Goal: Information Seeking & Learning: Learn about a topic

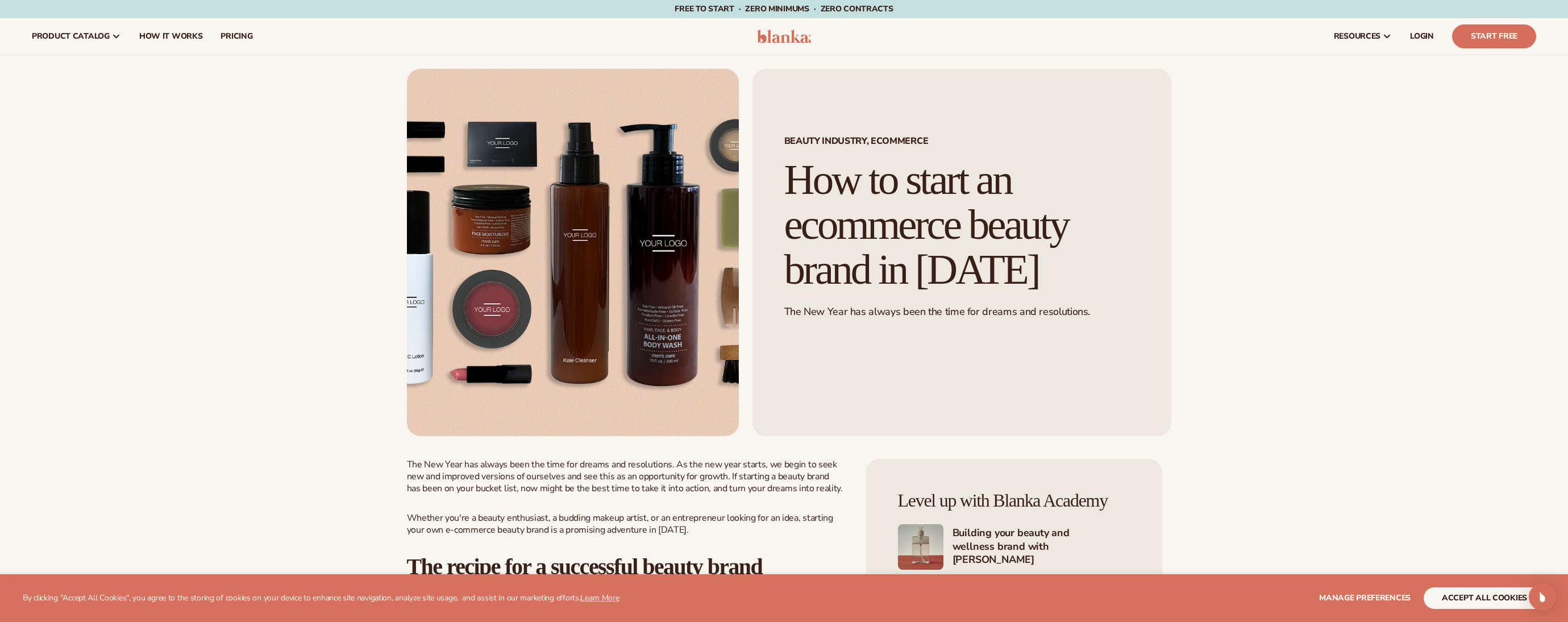
scroll to position [398, 0]
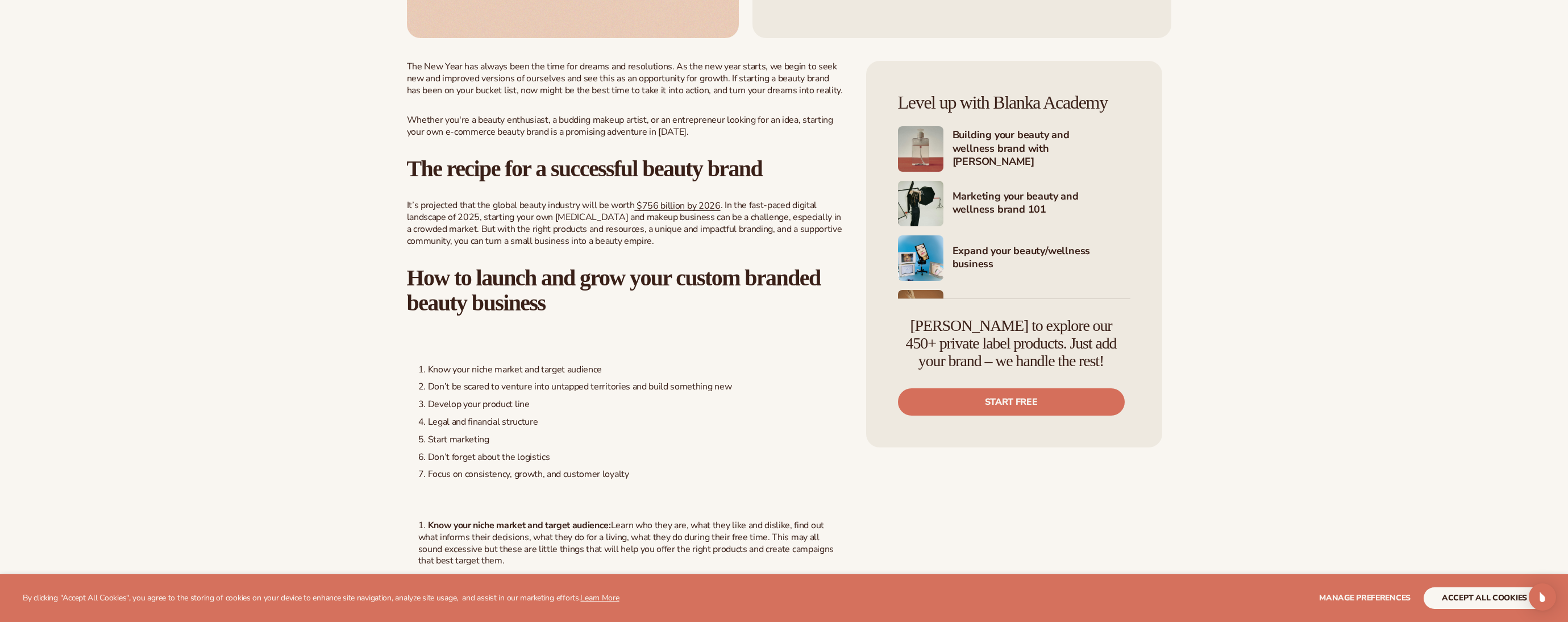
click at [505, 211] on span ". In the fast-paced digital landscape of 2025, starting your own skin care and …" at bounding box center [624, 223] width 436 height 48
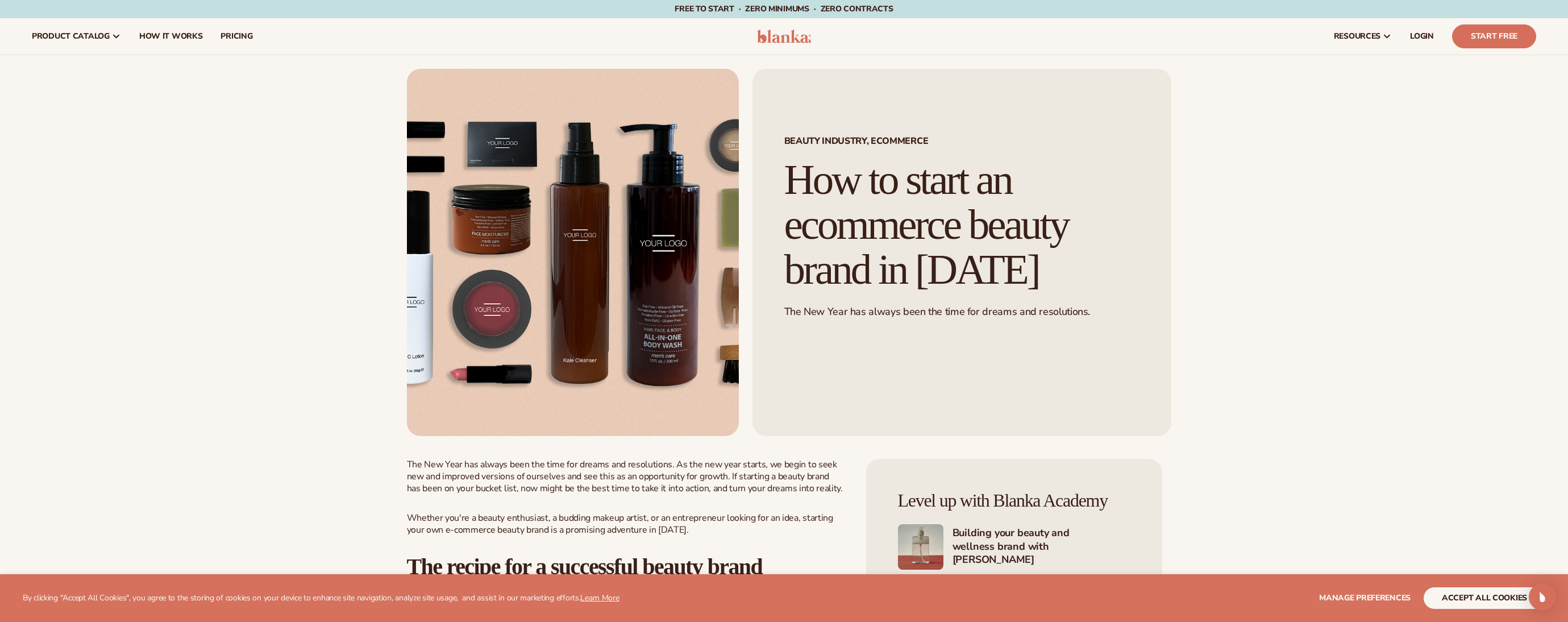
click at [785, 31] on img at bounding box center [784, 36] width 54 height 13
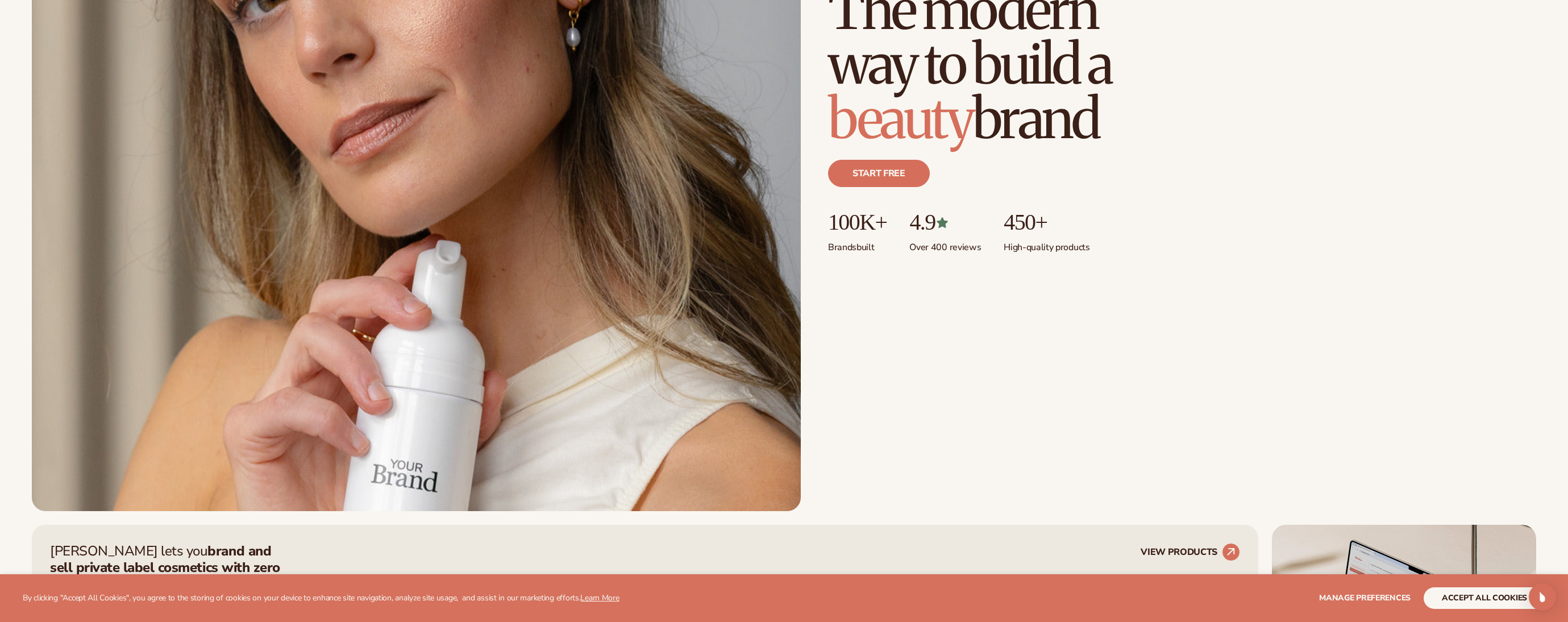
scroll to position [341, 0]
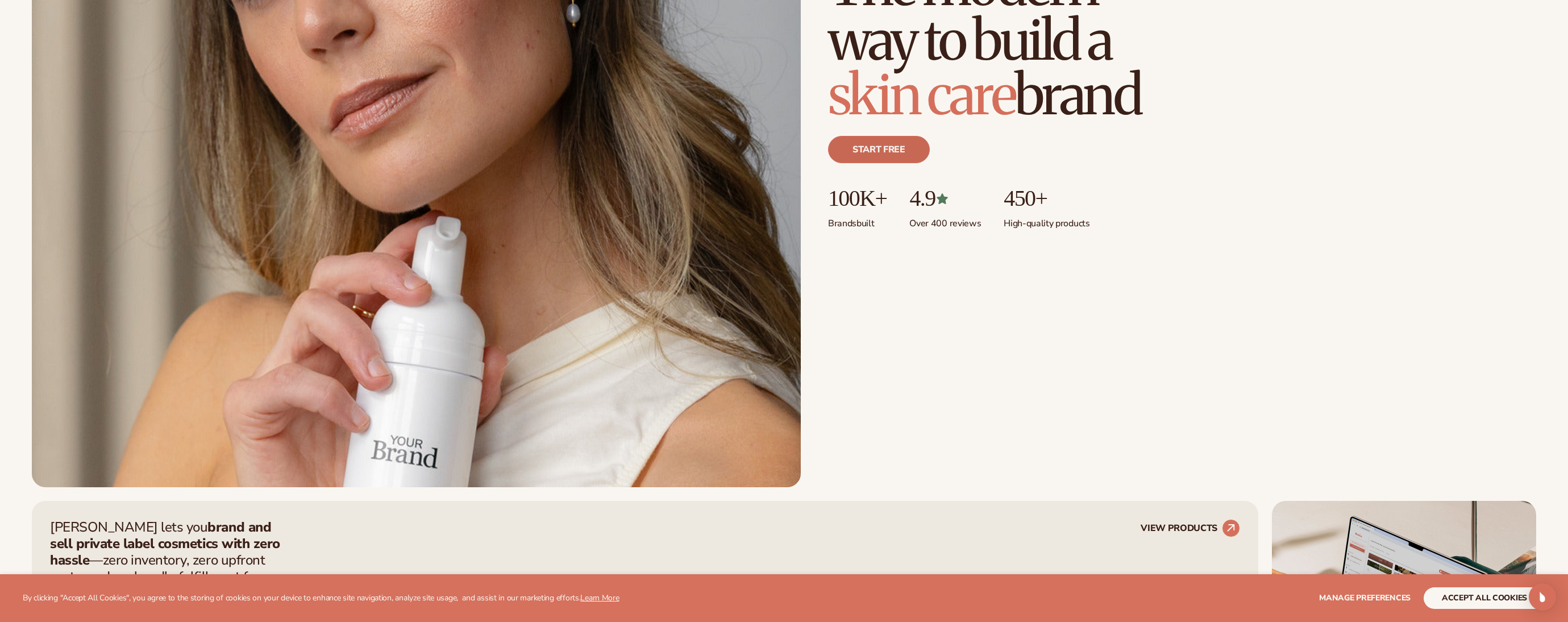
click at [854, 144] on link "Start free" at bounding box center [879, 149] width 101 height 27
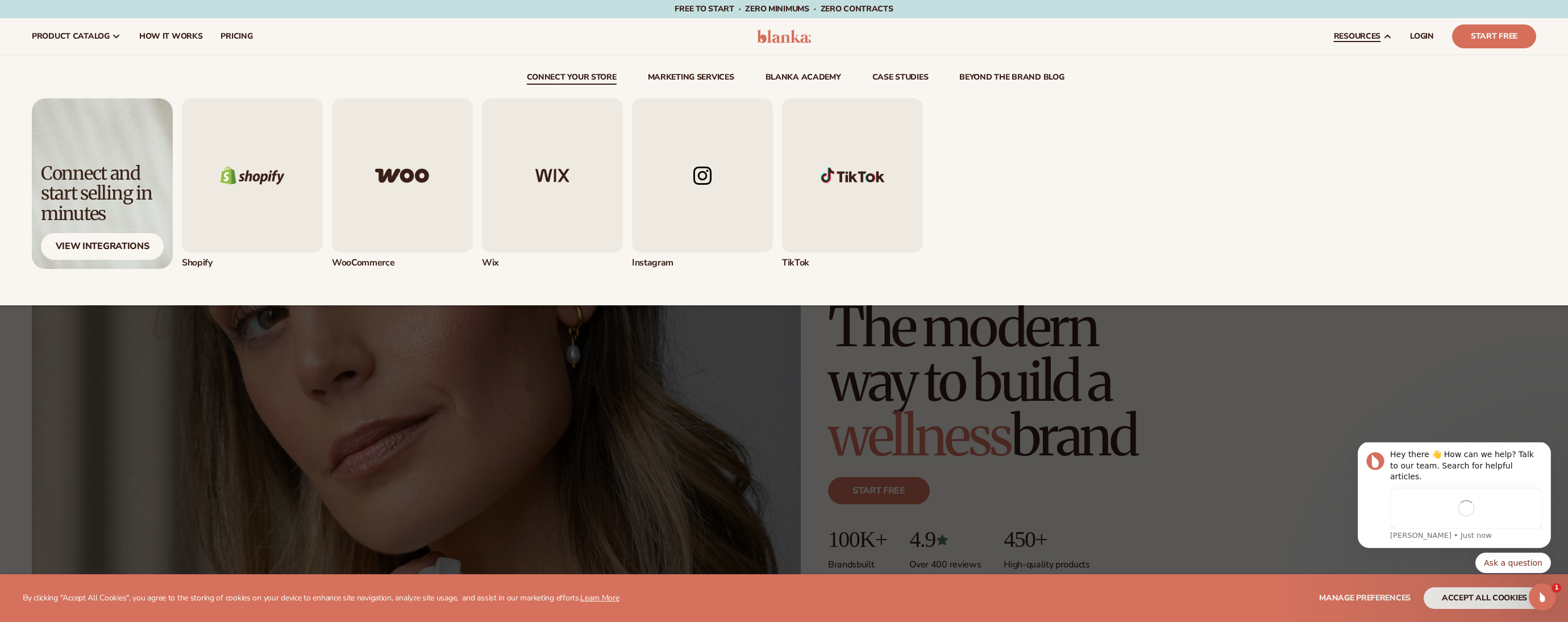
scroll to position [0, 0]
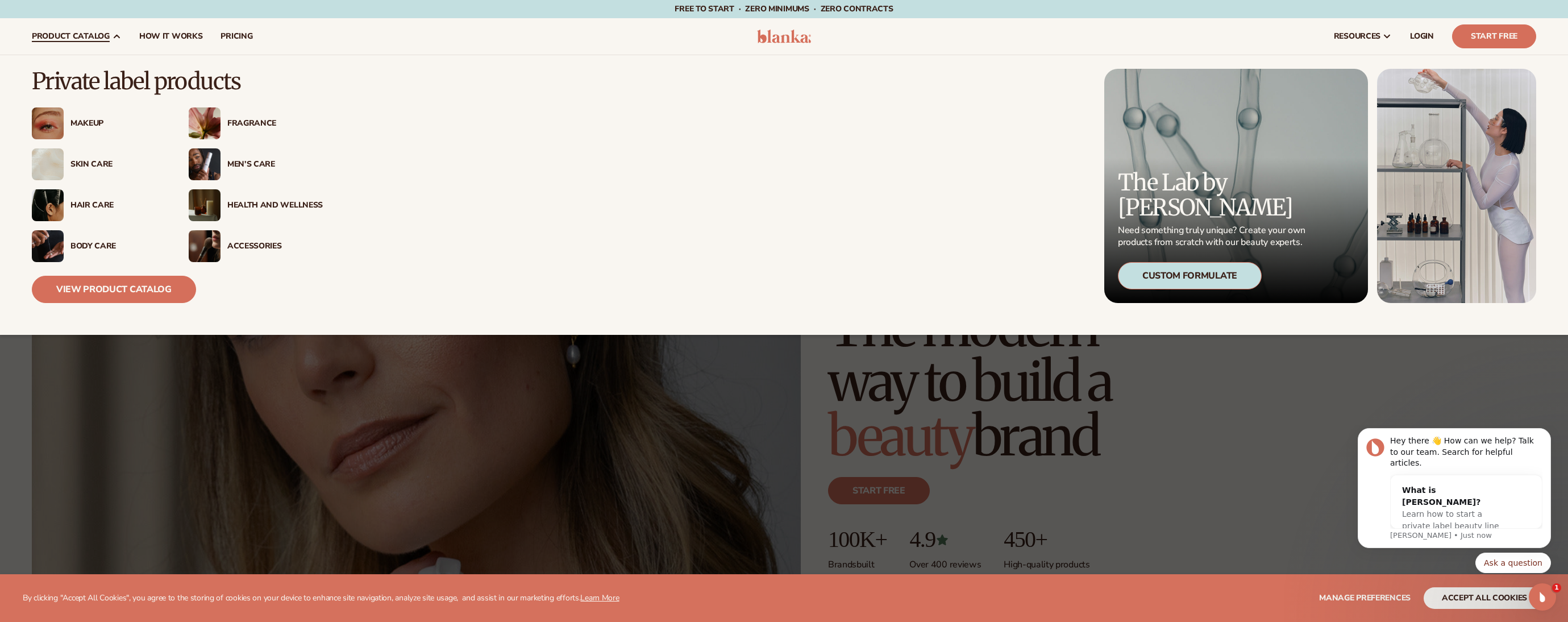
click at [87, 167] on div "Skin Care" at bounding box center [118, 164] width 96 height 10
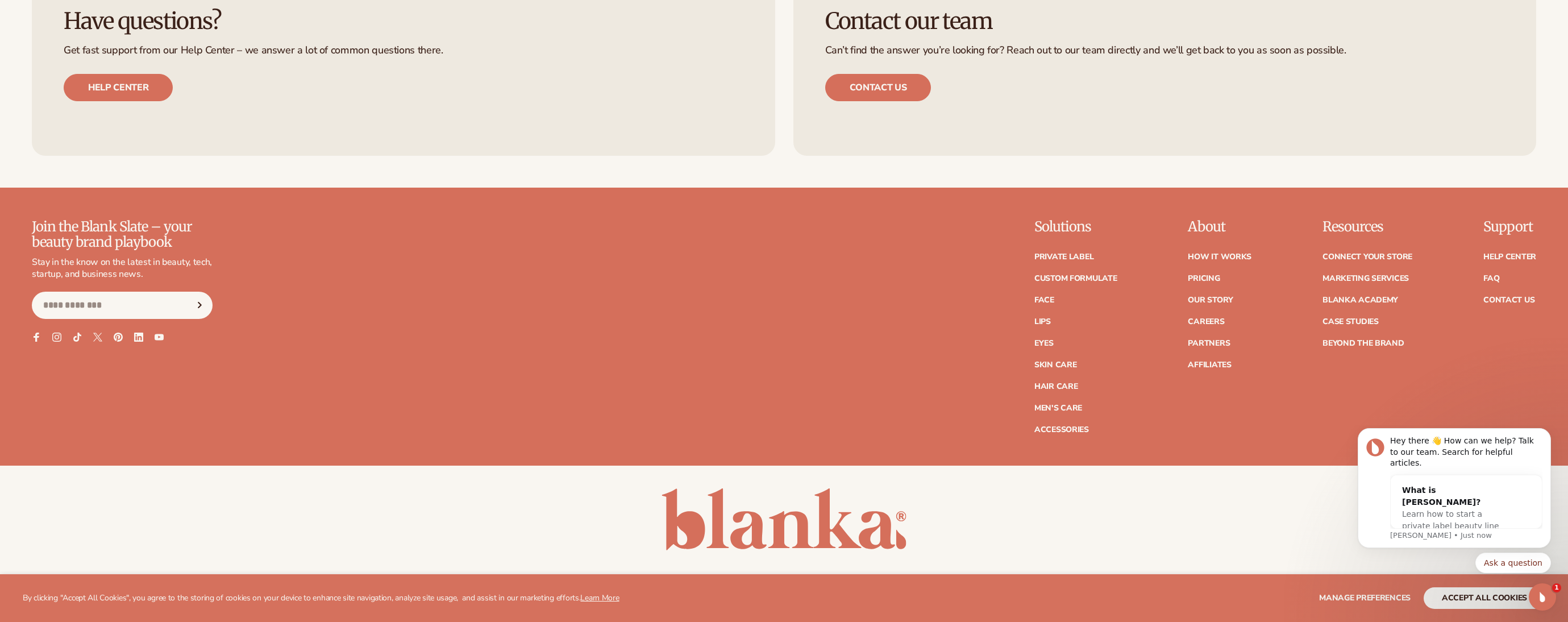
scroll to position [2574, 0]
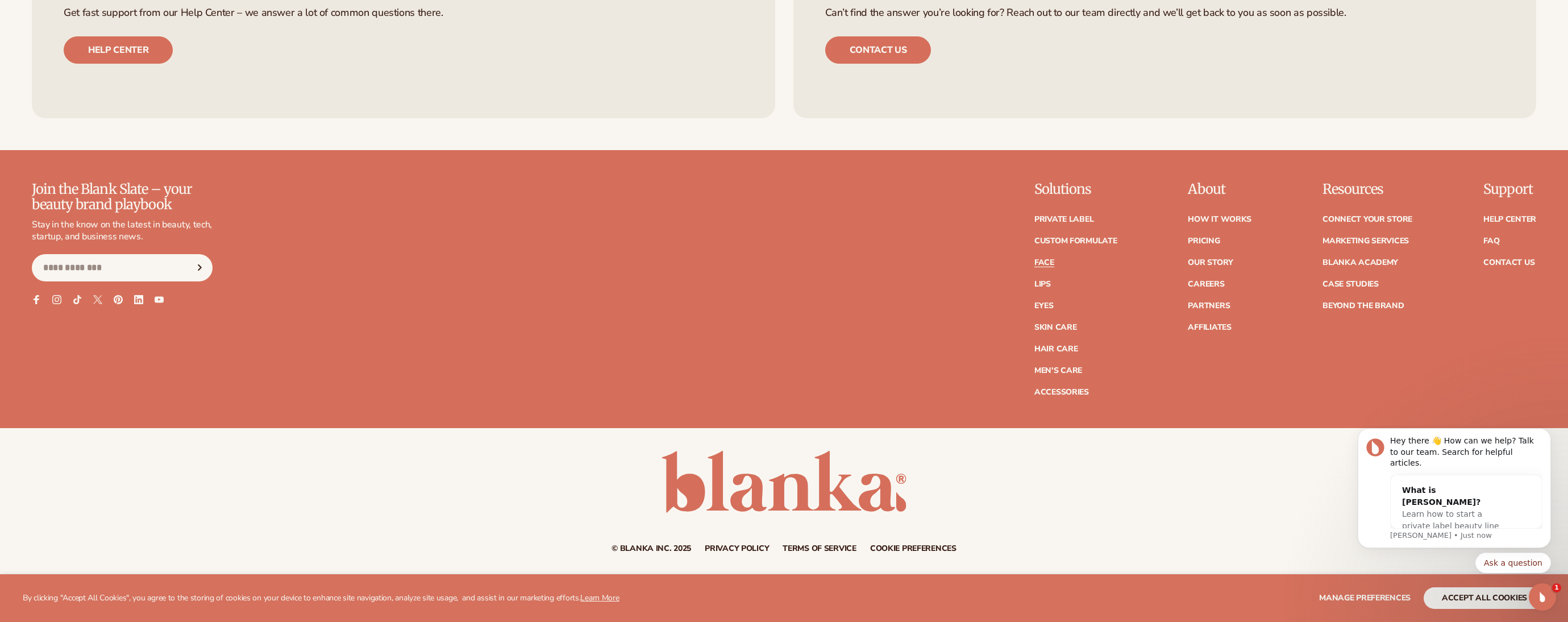
click at [1043, 258] on link "Face" at bounding box center [1044, 262] width 20 height 8
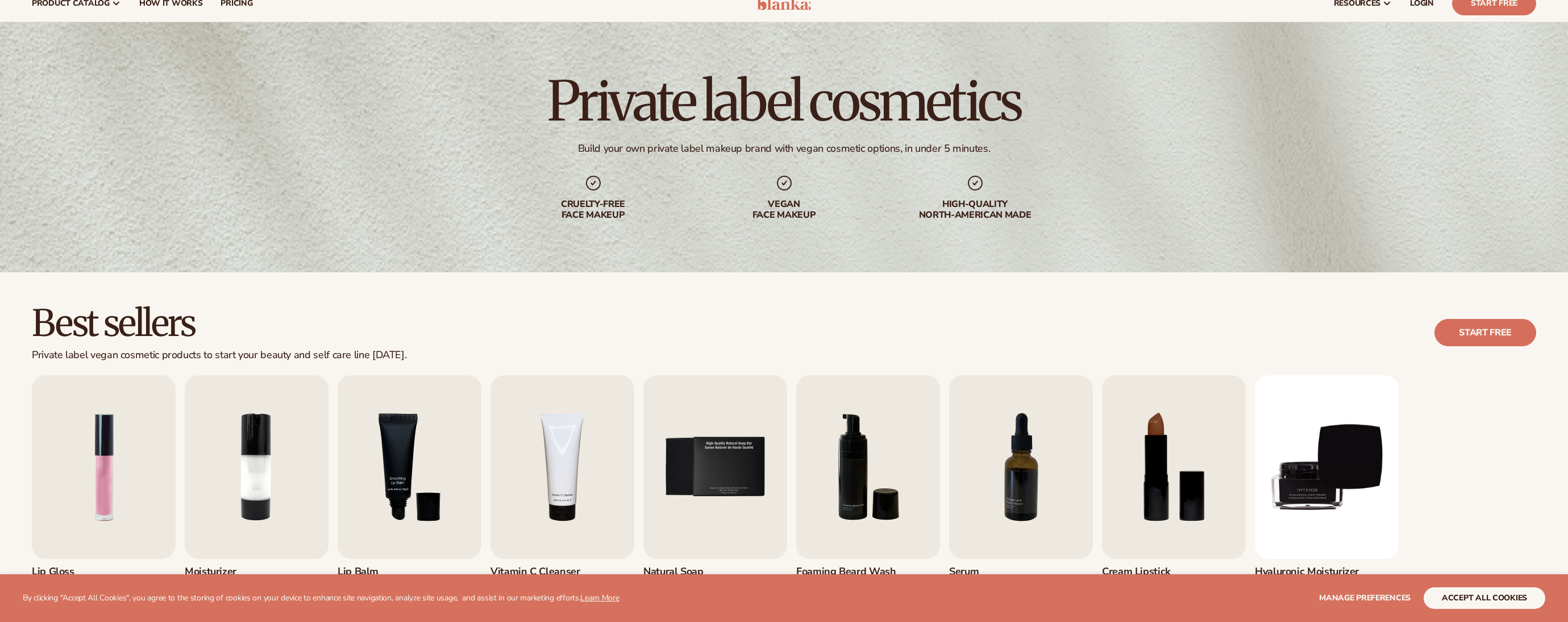
scroll to position [341, 0]
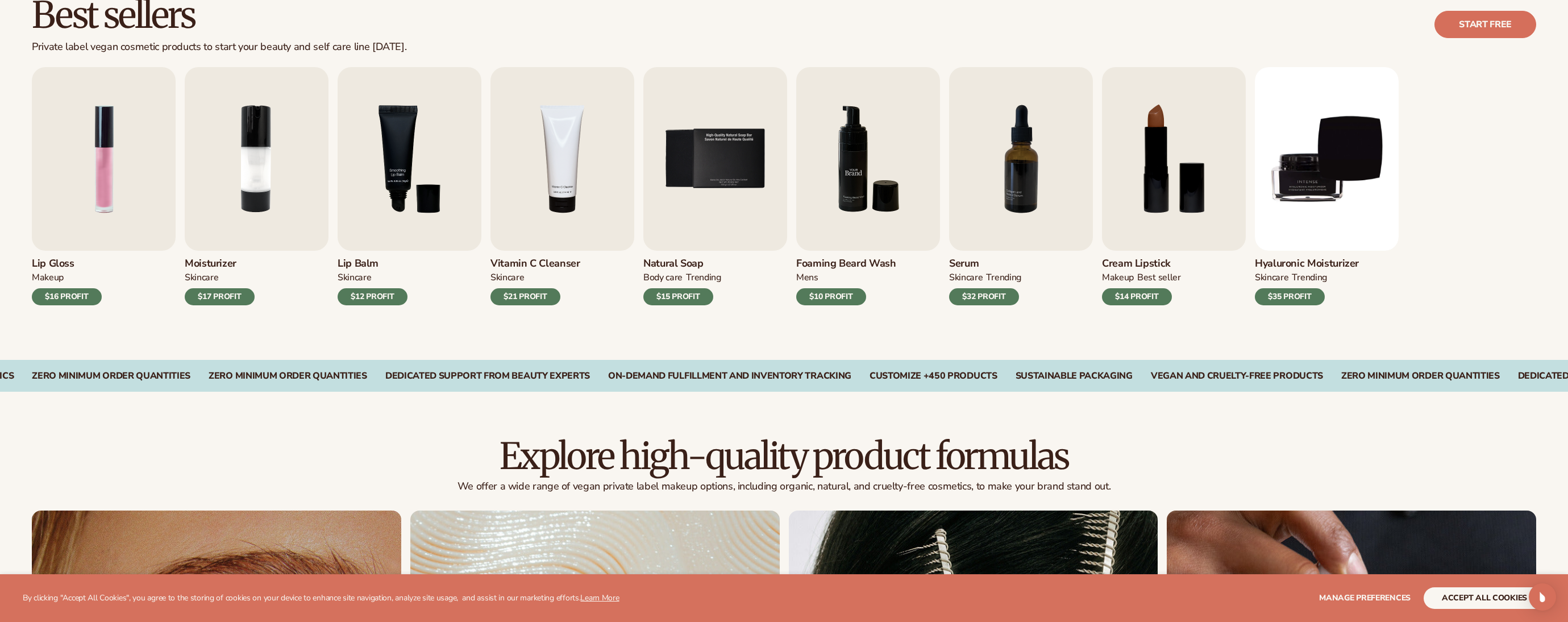
click at [854, 244] on img "6 / 9" at bounding box center [868, 159] width 144 height 184
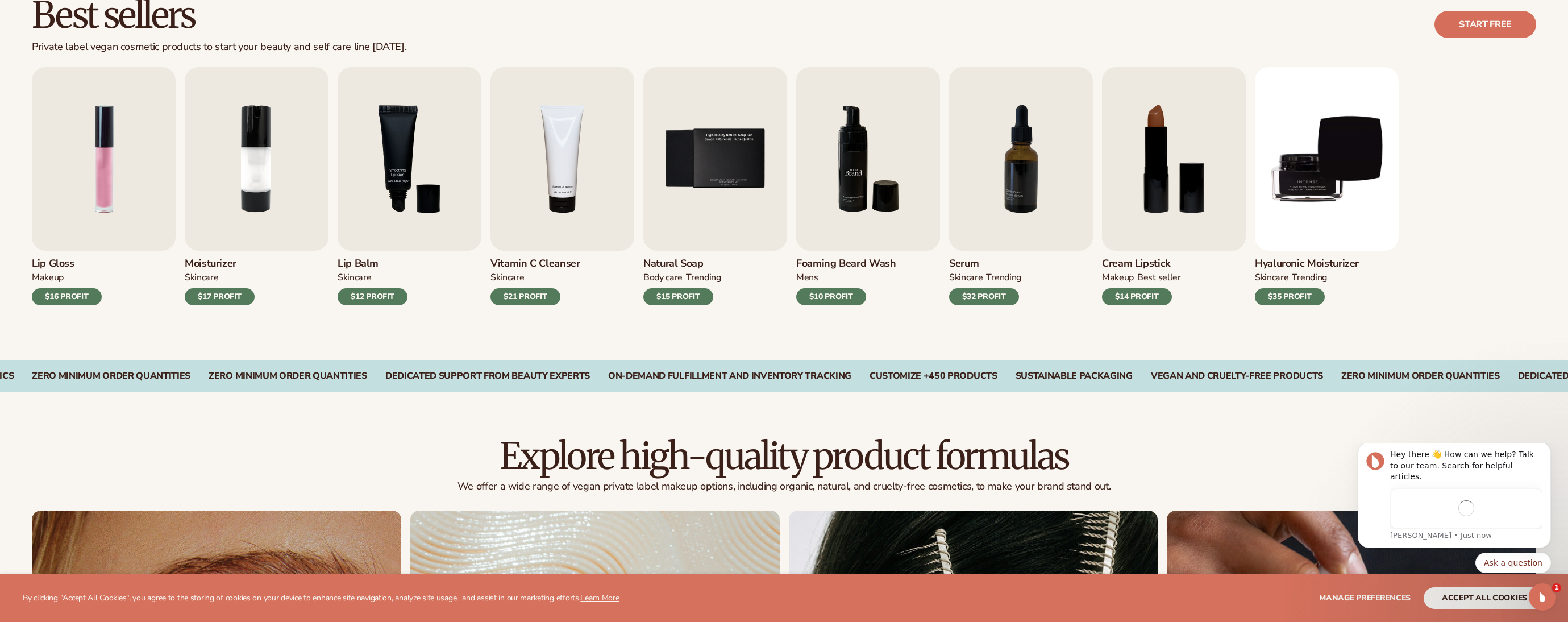
scroll to position [0, 0]
click at [858, 212] on img "6 / 9" at bounding box center [868, 159] width 144 height 184
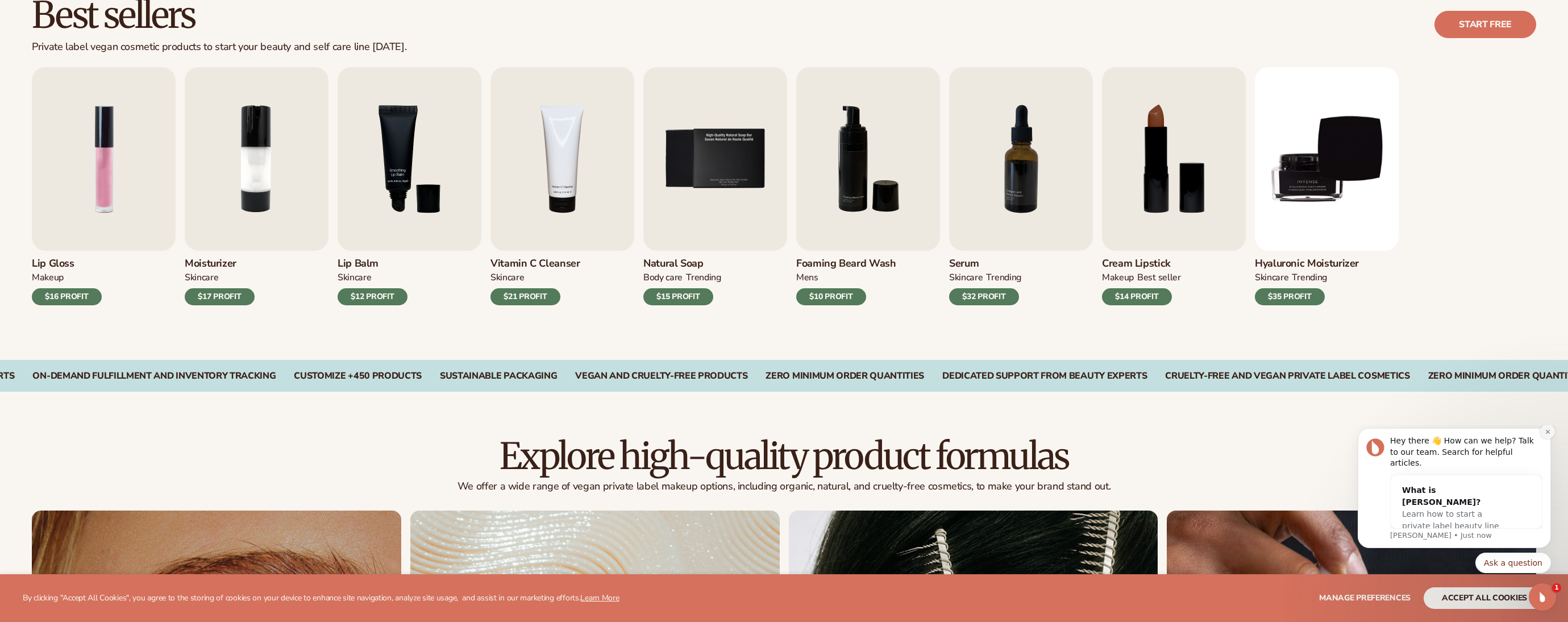
click at [1548, 439] on button "Dismiss notification" at bounding box center [1547, 431] width 15 height 15
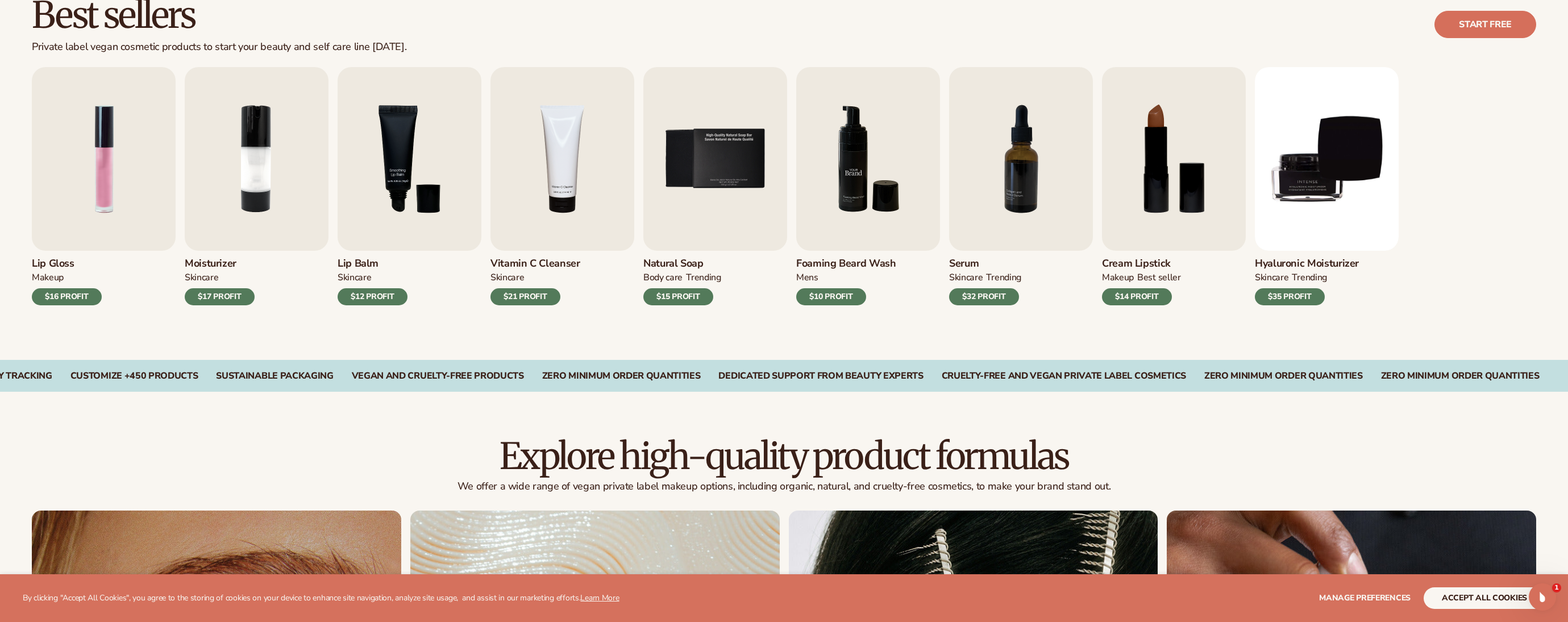
click at [849, 207] on img "6 / 9" at bounding box center [868, 159] width 144 height 184
click at [848, 207] on img "6 / 9" at bounding box center [868, 159] width 144 height 184
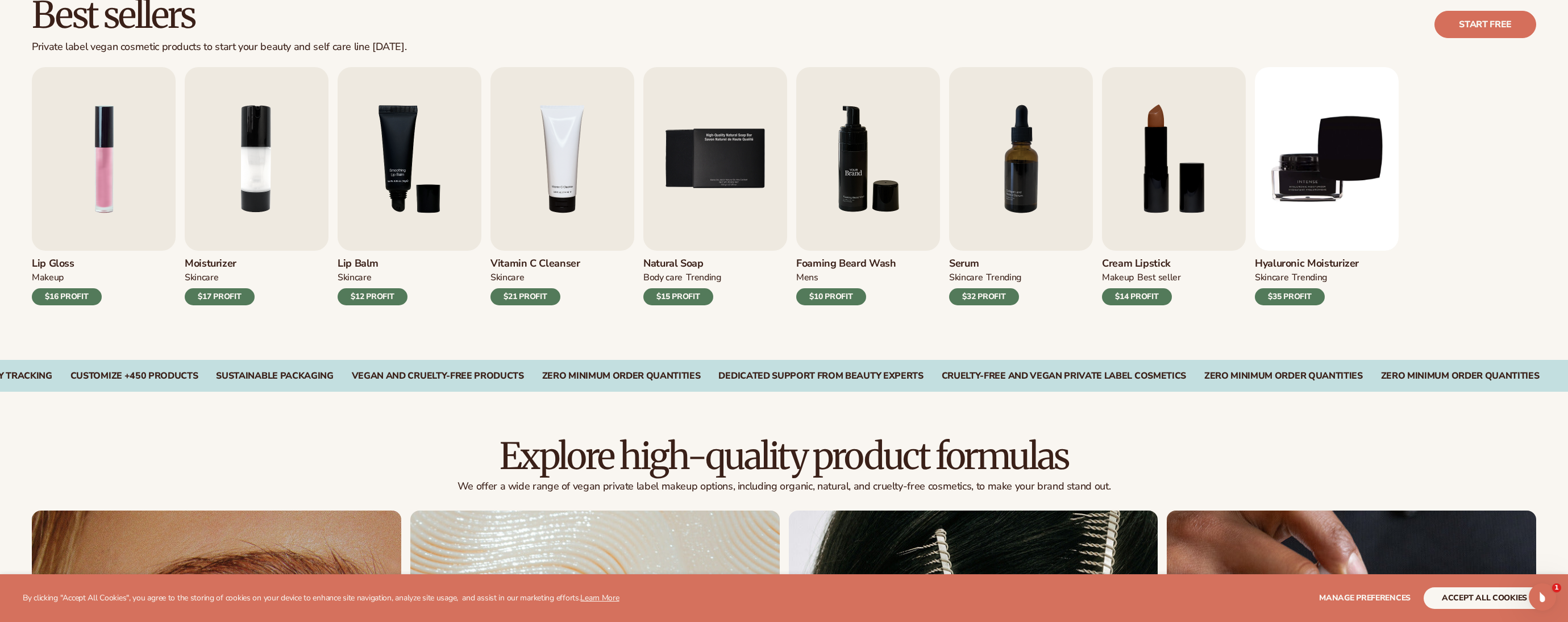
click at [848, 207] on img "6 / 9" at bounding box center [868, 159] width 144 height 184
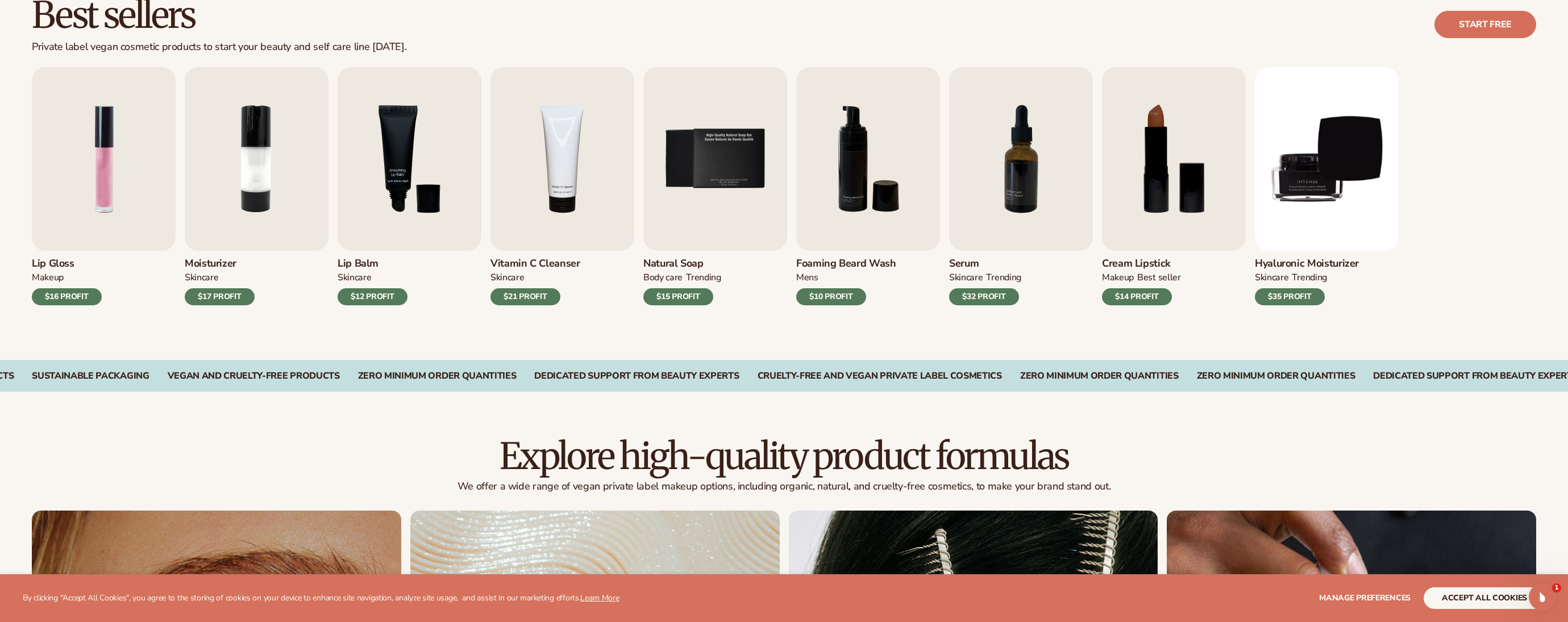
click at [976, 294] on div "$32 PROFIT" at bounding box center [983, 296] width 70 height 17
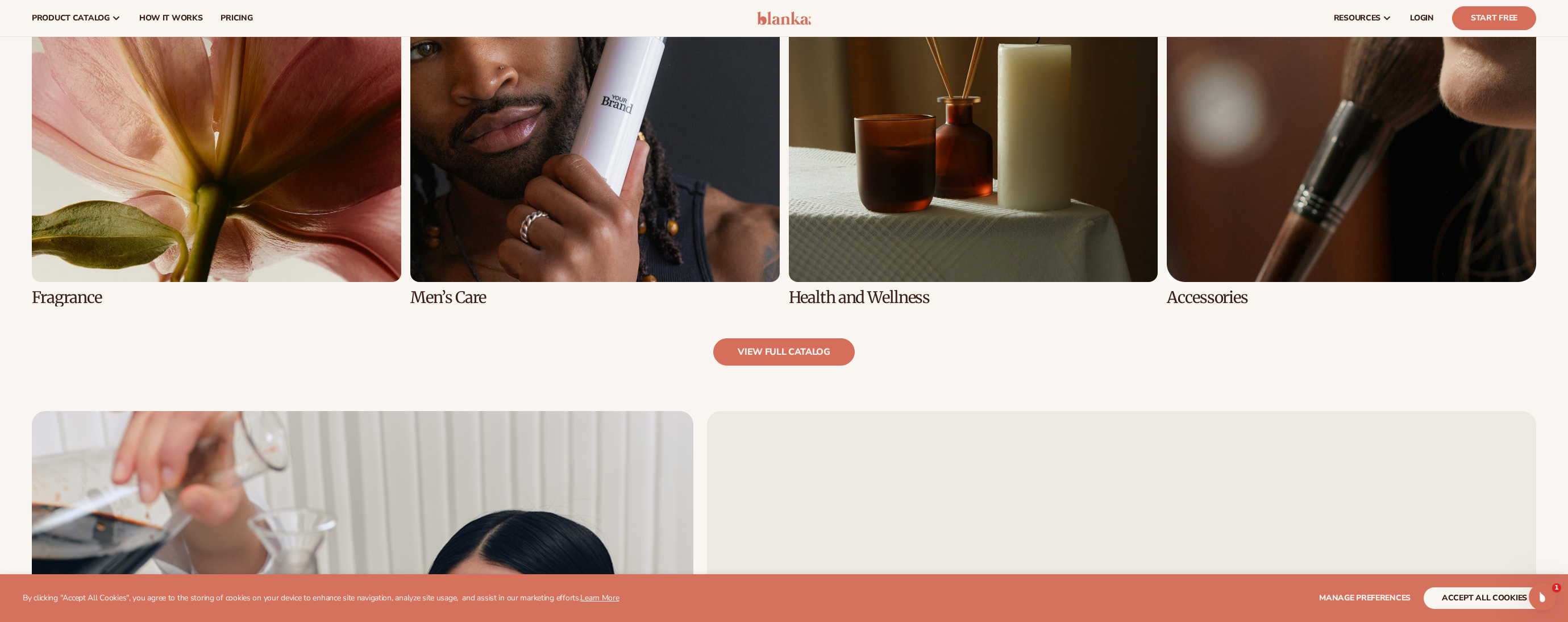
scroll to position [1308, 0]
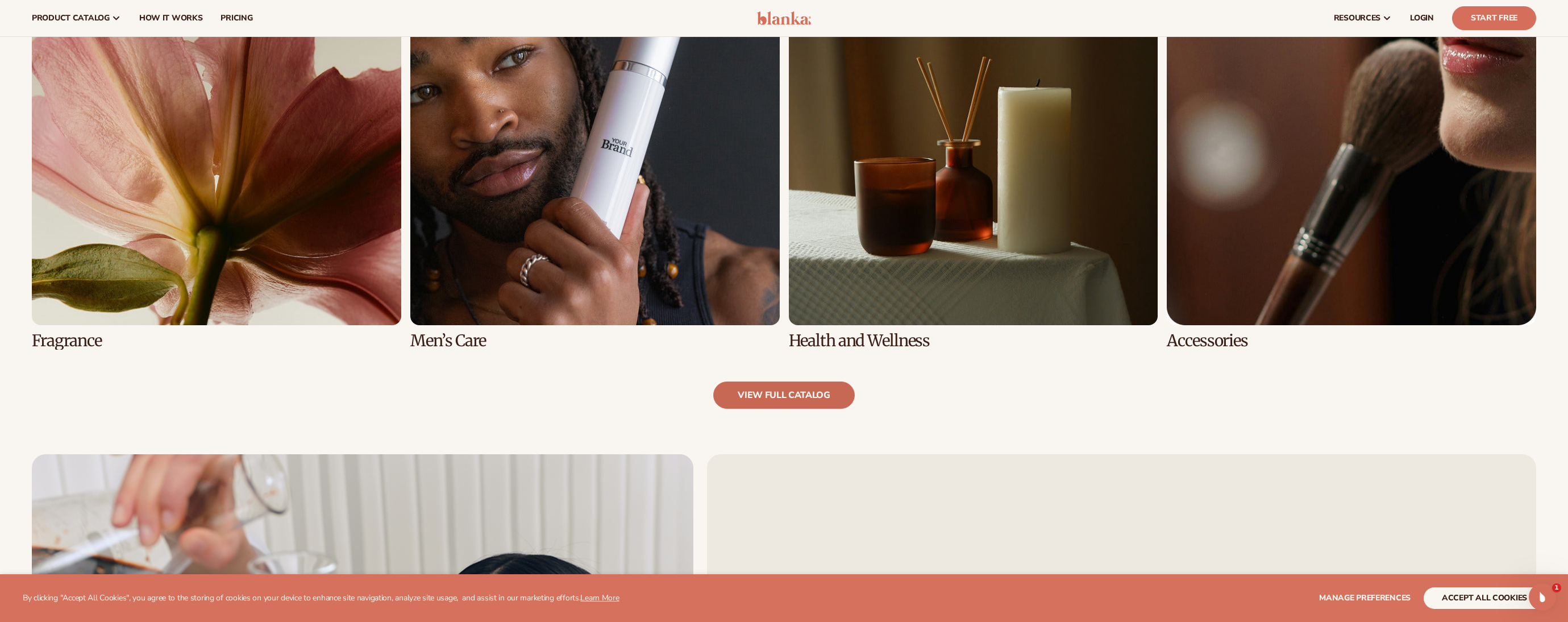
click at [805, 401] on link "view full catalog" at bounding box center [784, 395] width 141 height 27
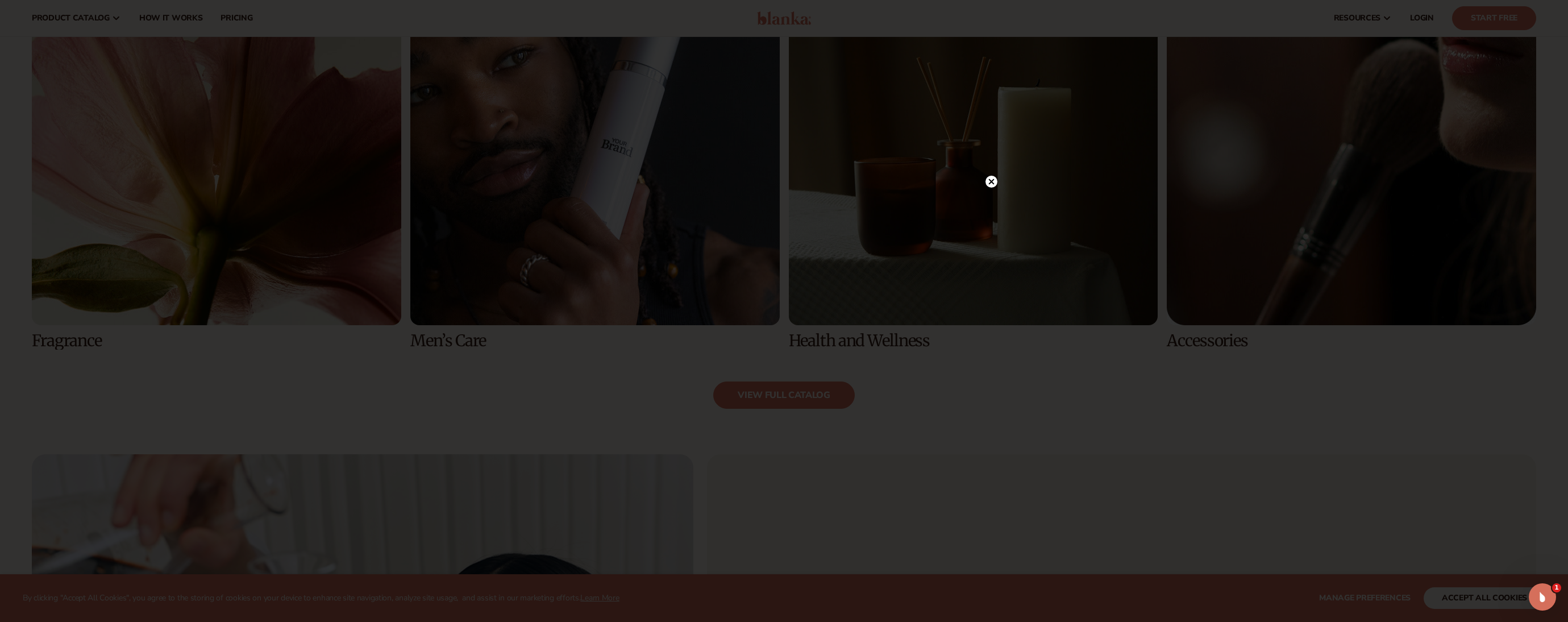
click at [985, 182] on circle at bounding box center [991, 181] width 12 height 12
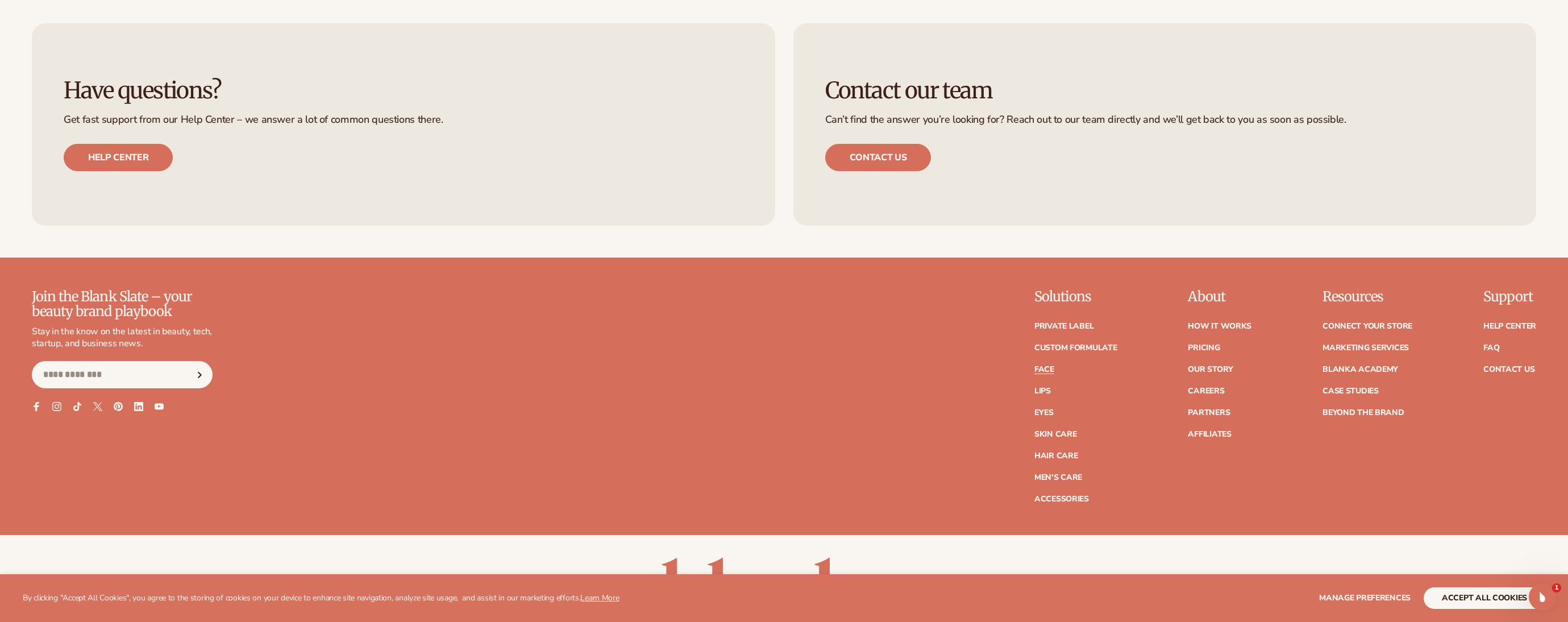
scroll to position [2781, 0]
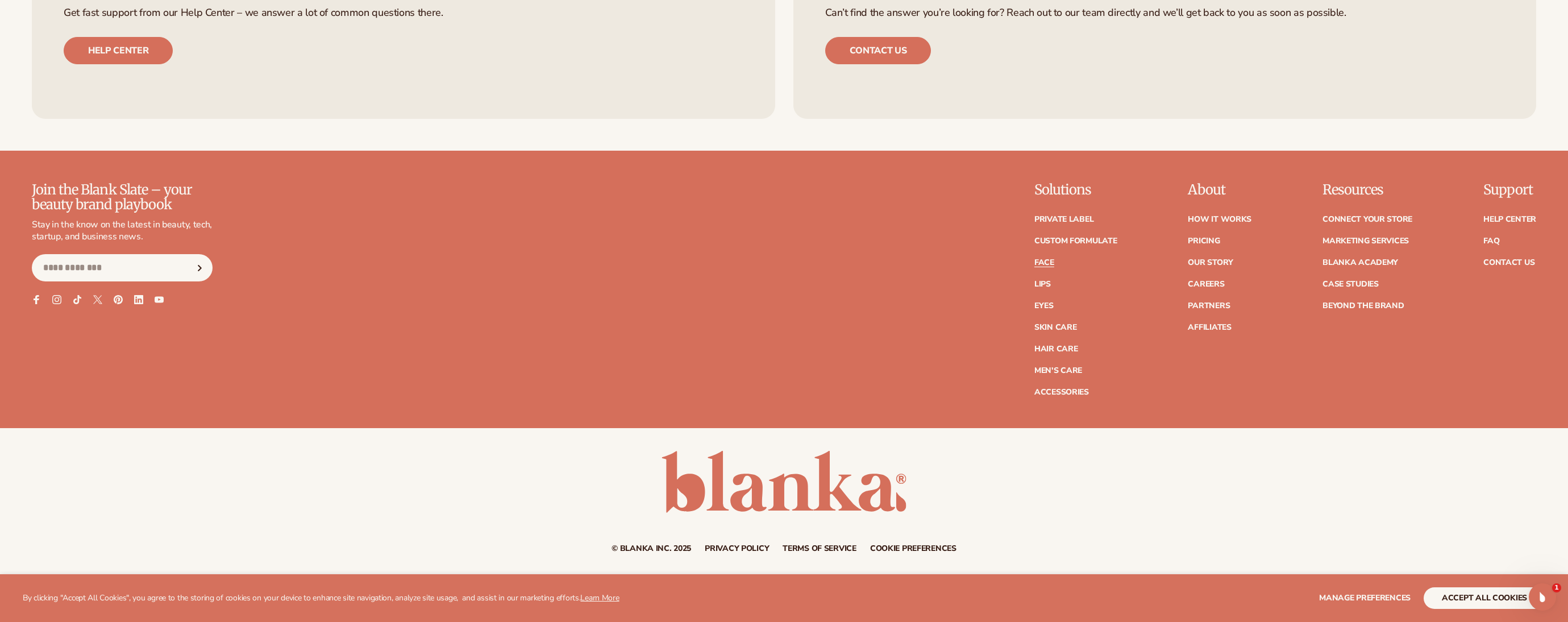
click at [1199, 252] on ul "How It Works Pricing Our Story Careers Partners Affiliates" at bounding box center [1219, 268] width 64 height 127
click at [1204, 265] on link "Our Story" at bounding box center [1210, 262] width 45 height 8
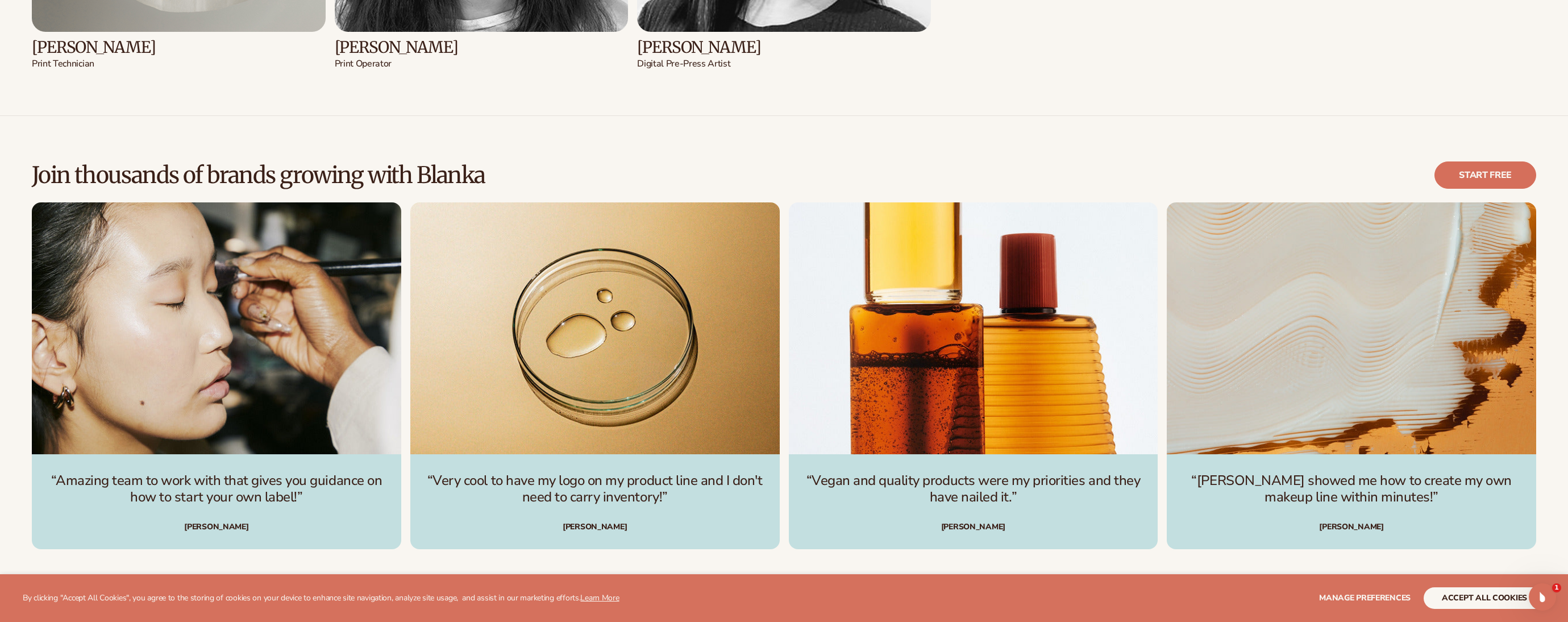
scroll to position [4434, 0]
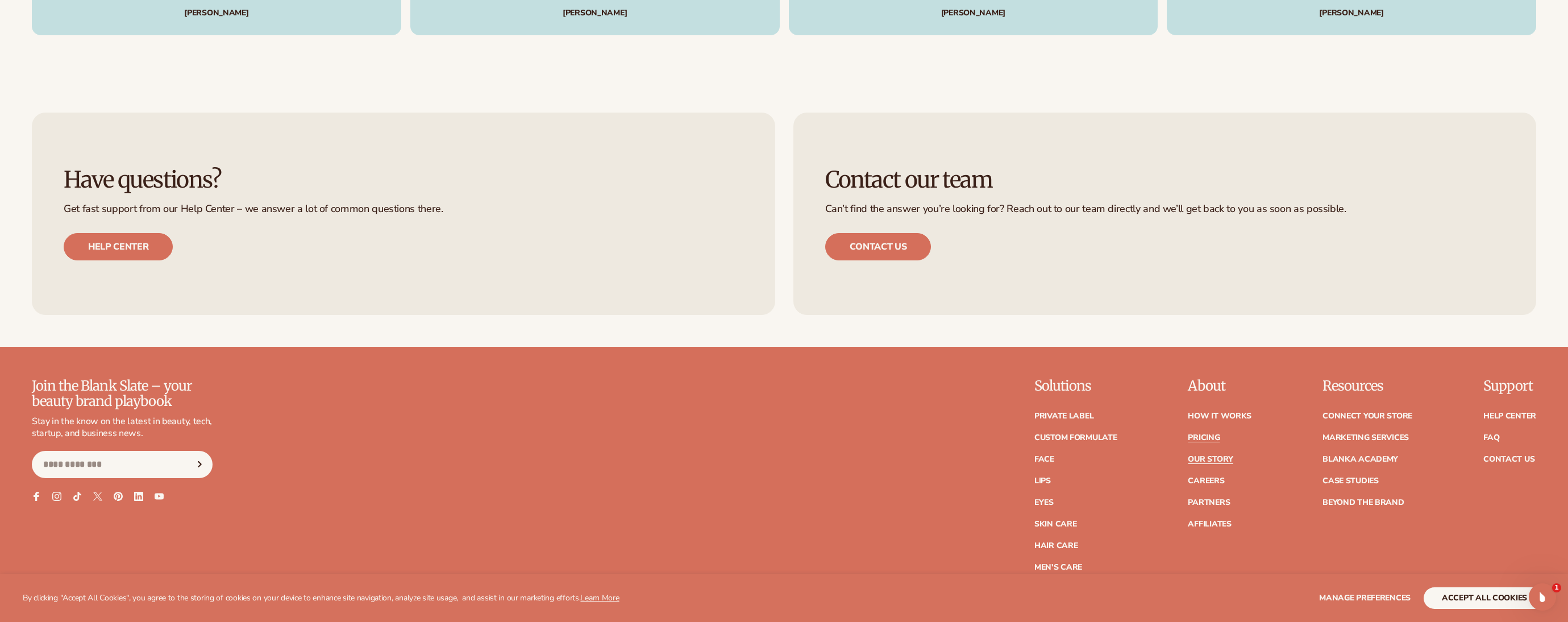
click at [1202, 439] on link "Pricing" at bounding box center [1204, 438] width 32 height 8
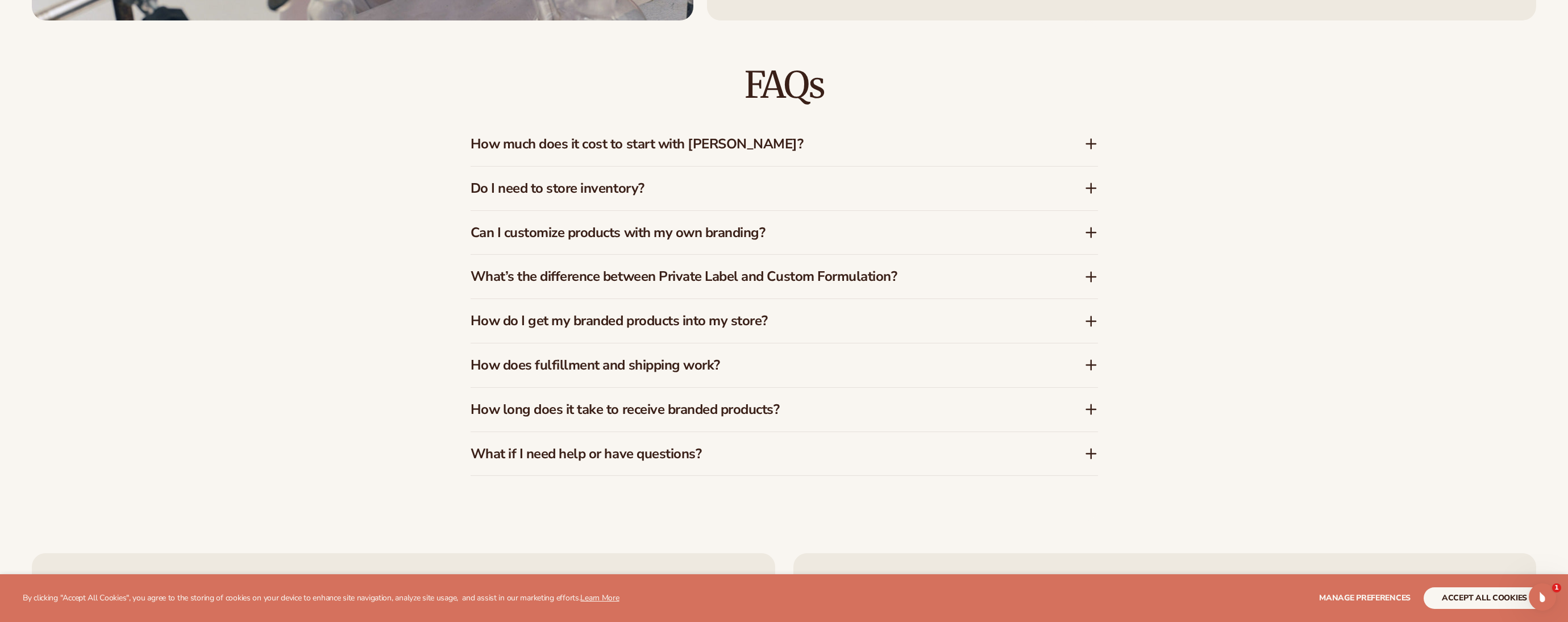
scroll to position [2207, 0]
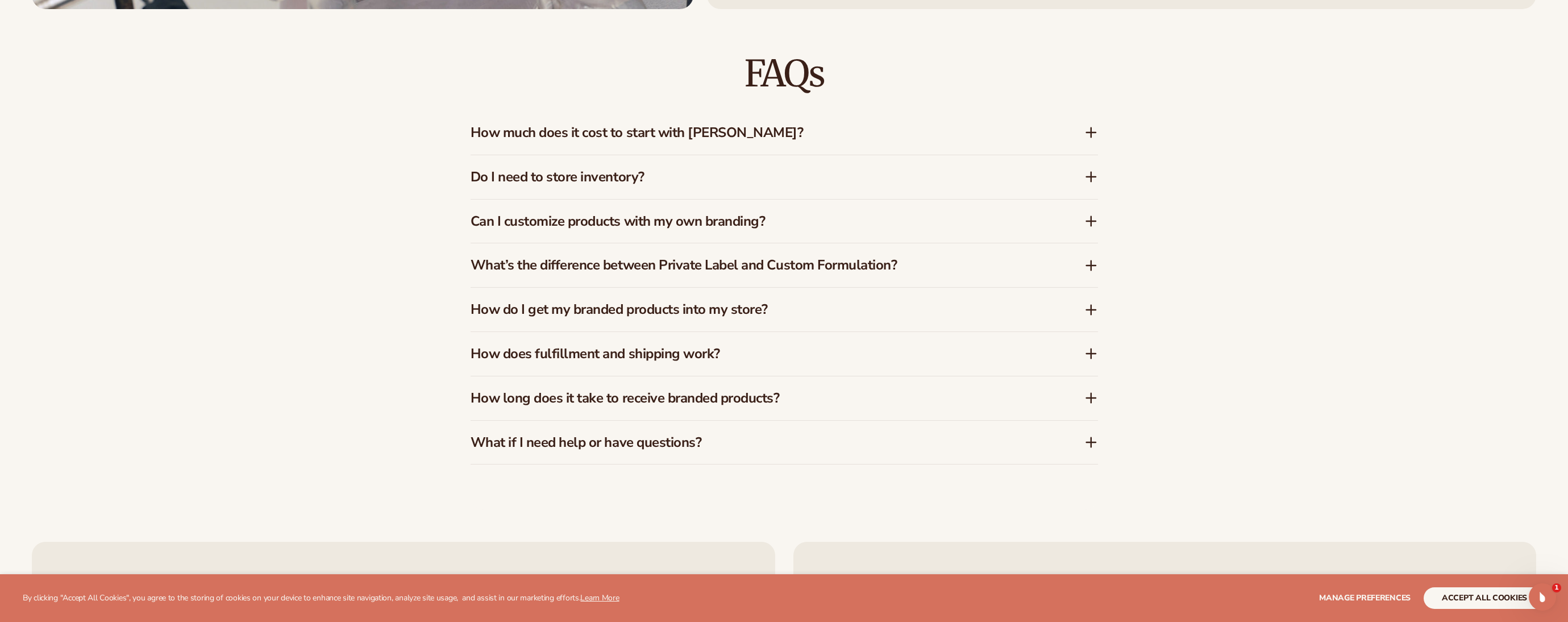
click at [587, 147] on div "How much does it cost to start with Blanka?" at bounding box center [784, 132] width 628 height 44
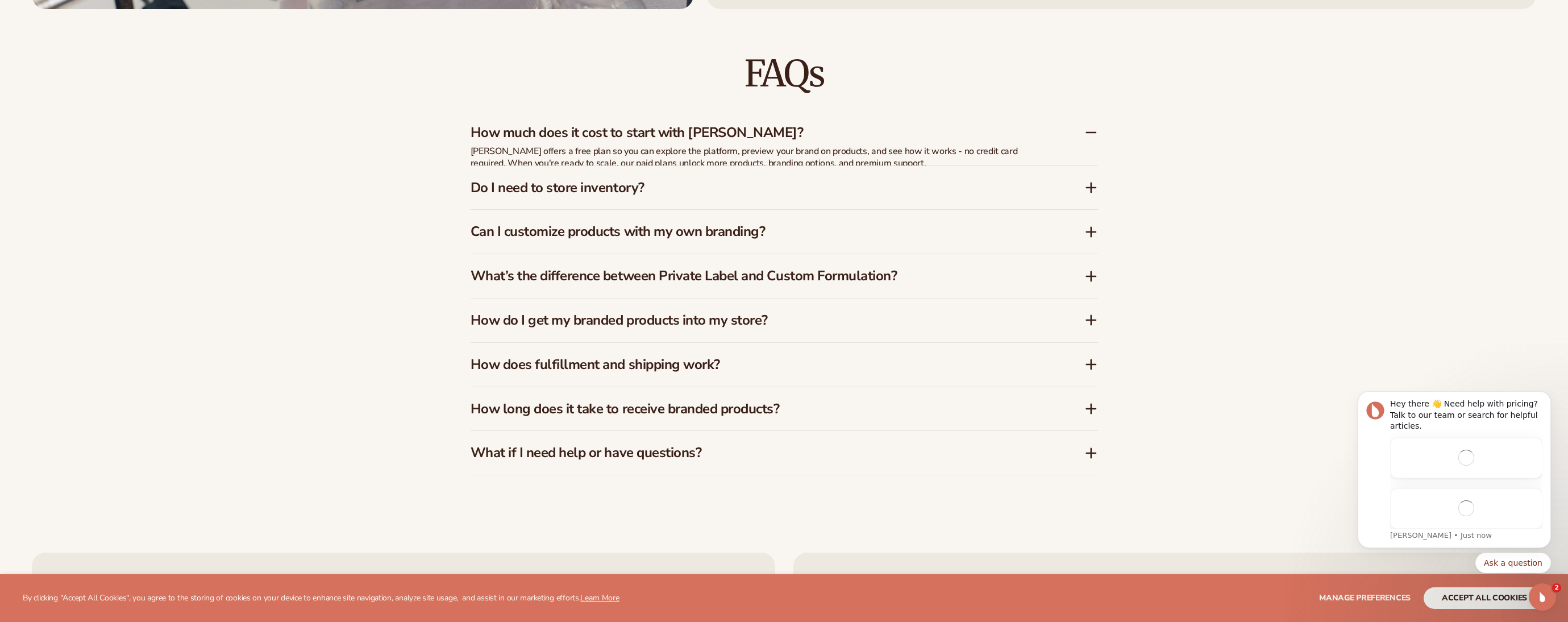
scroll to position [0, 0]
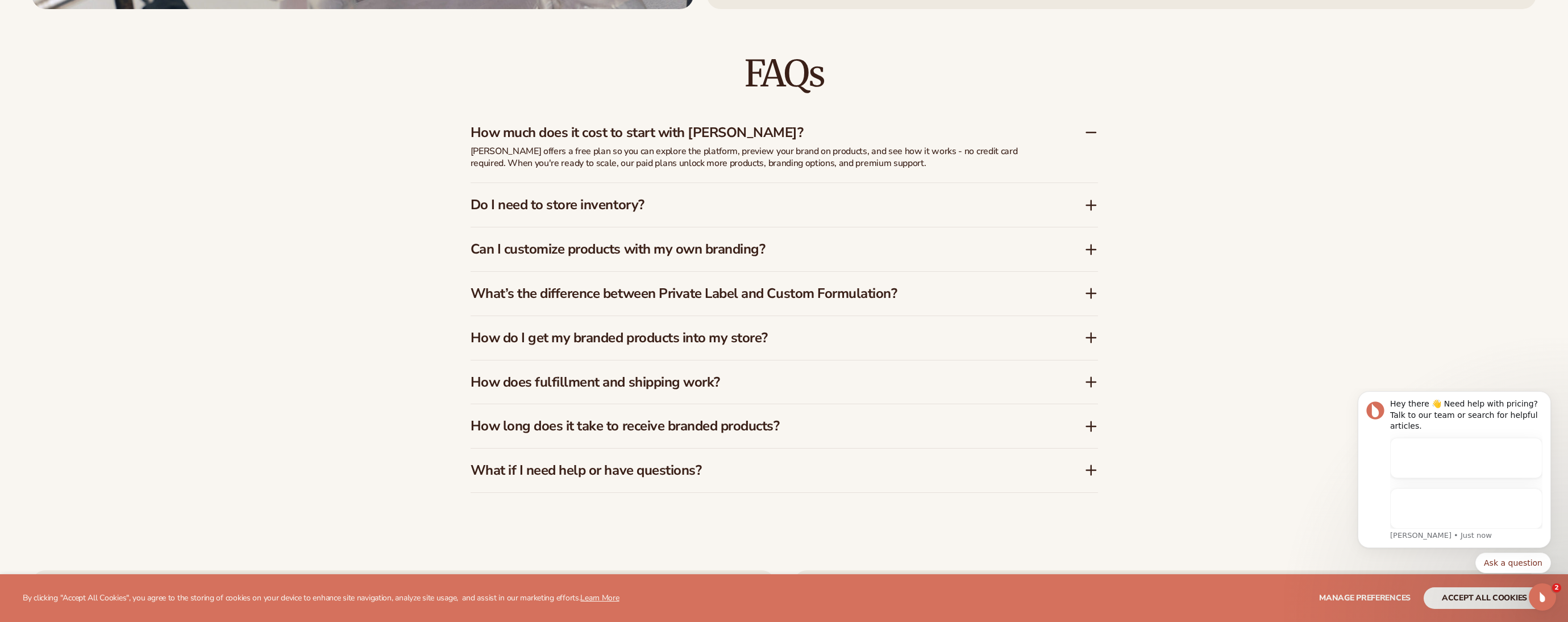
click at [583, 220] on div "Do I need to store inventory?" at bounding box center [784, 205] width 628 height 44
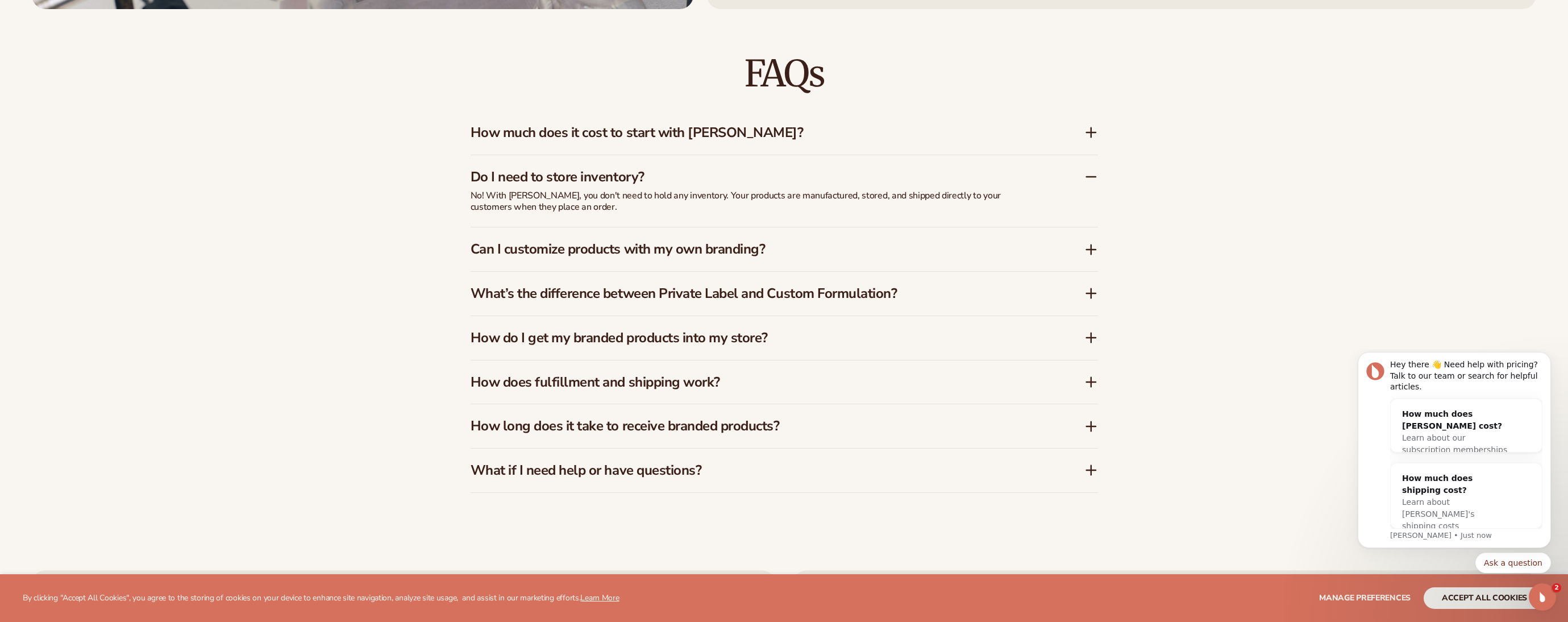
click at [586, 249] on h3 "Can I customize products with my own branding?" at bounding box center [760, 249] width 579 height 17
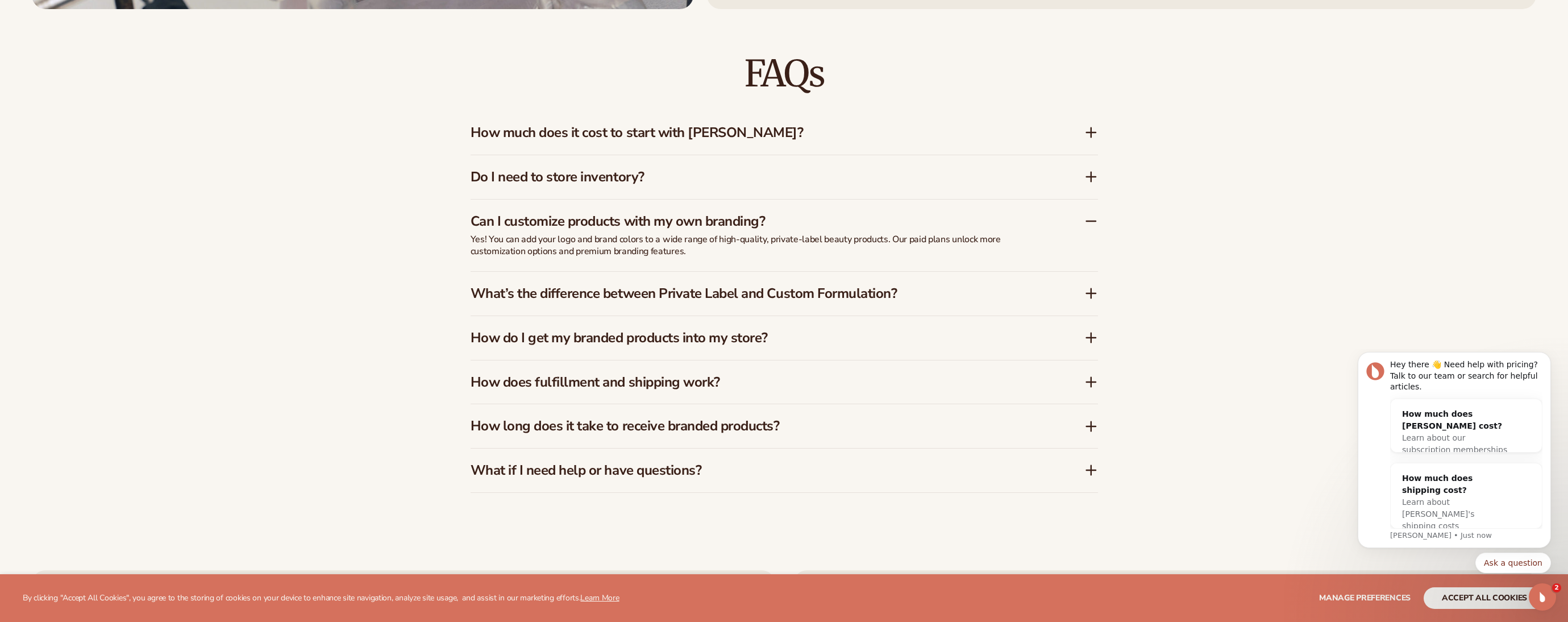
click at [335, 248] on div "FAQs How much does it cost to start with Blanka? Blanka offers a free plan so y…" at bounding box center [784, 274] width 1568 height 529
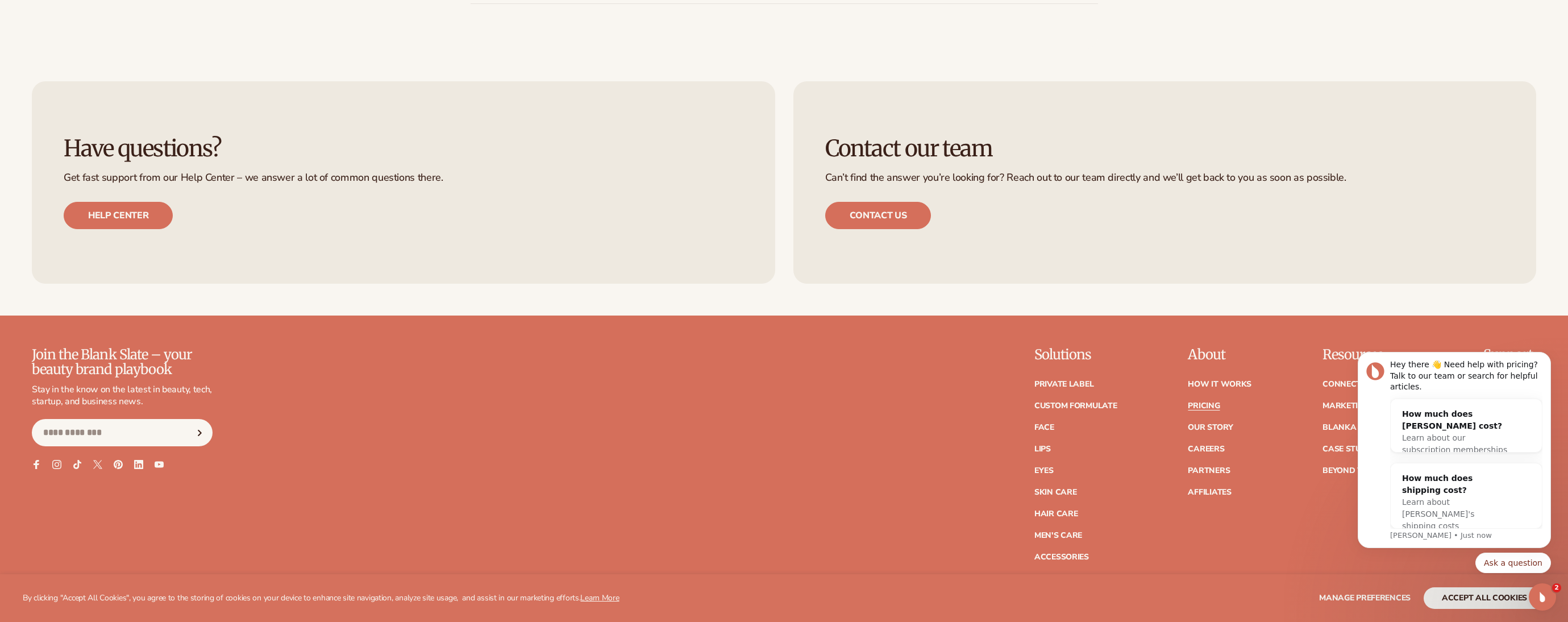
scroll to position [2860, 0]
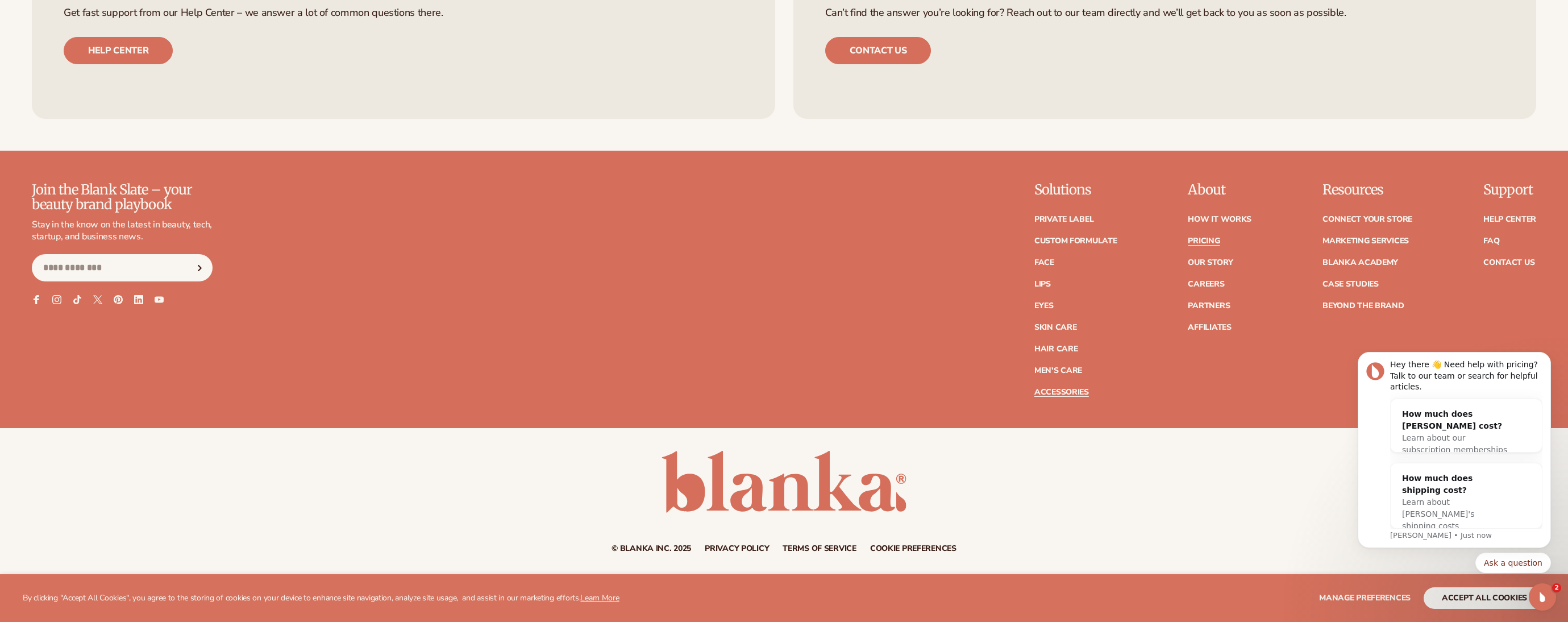
click at [1068, 390] on link "Accessories" at bounding box center [1061, 392] width 55 height 8
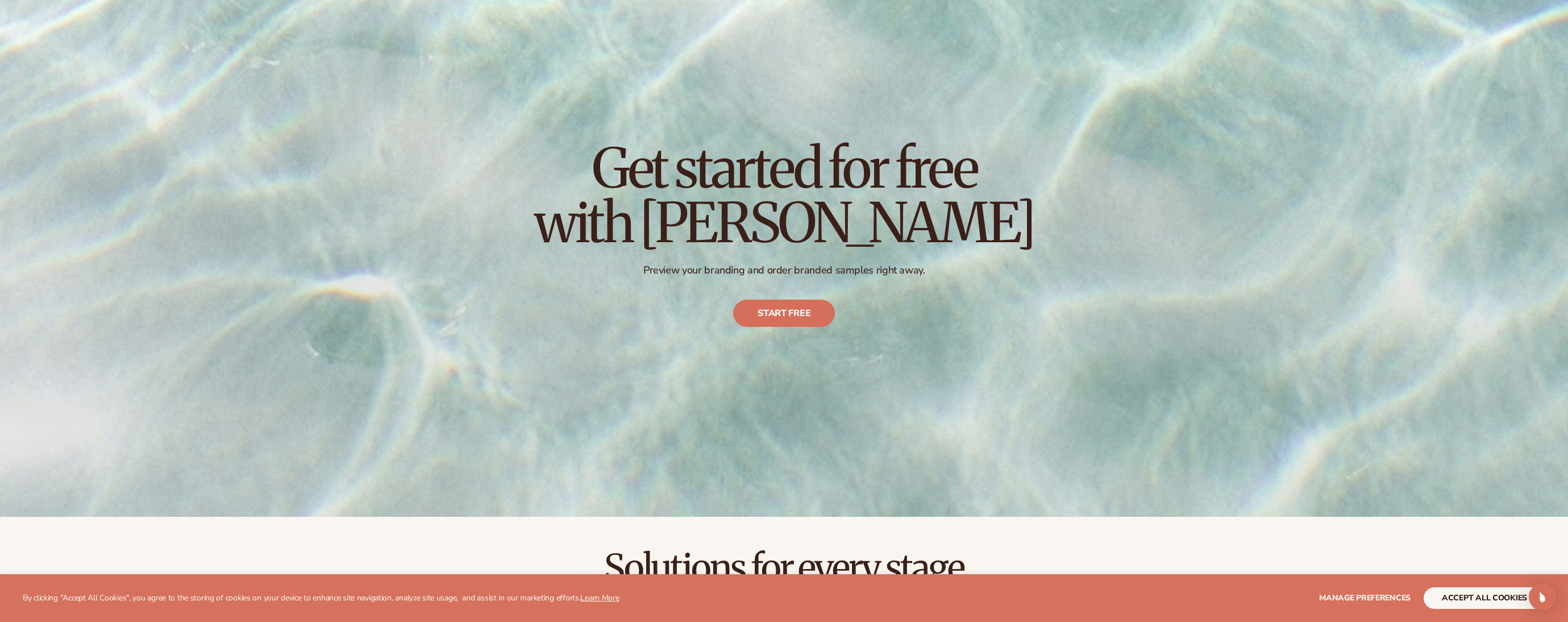
scroll to position [197, 0]
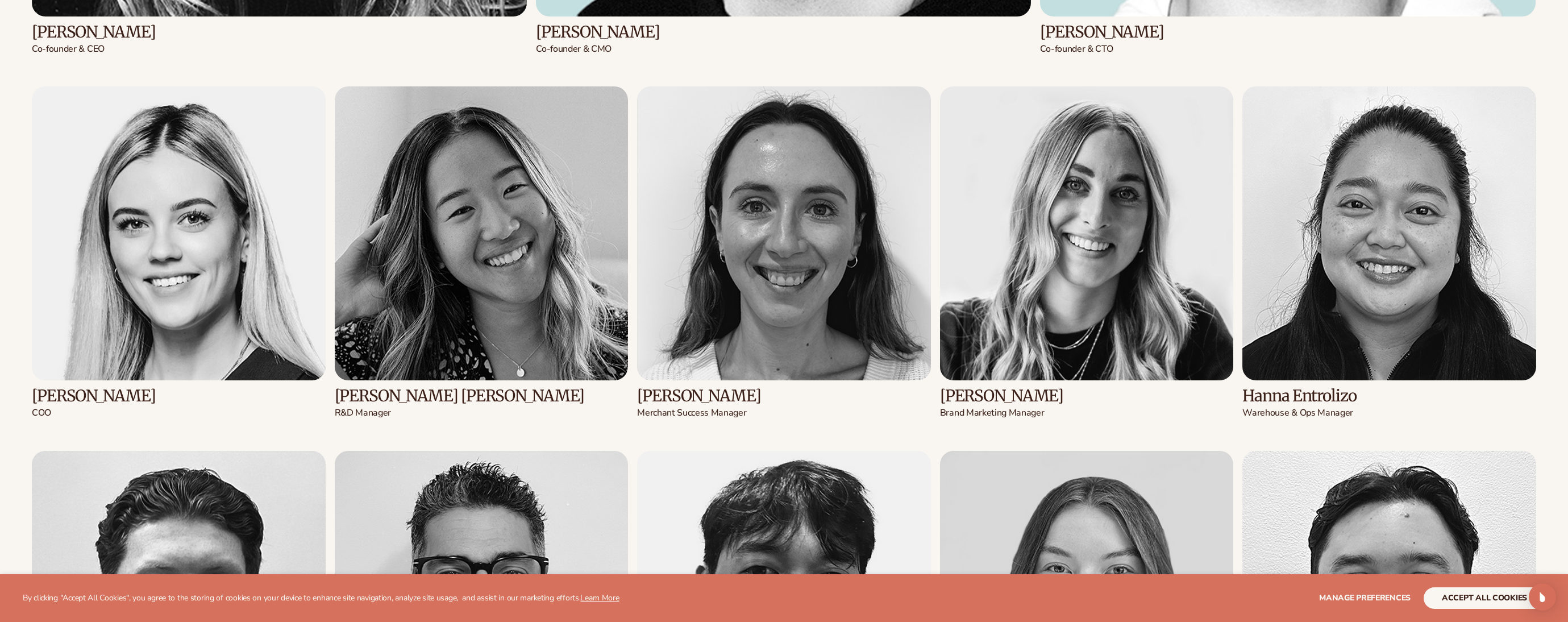
scroll to position [3170, 0]
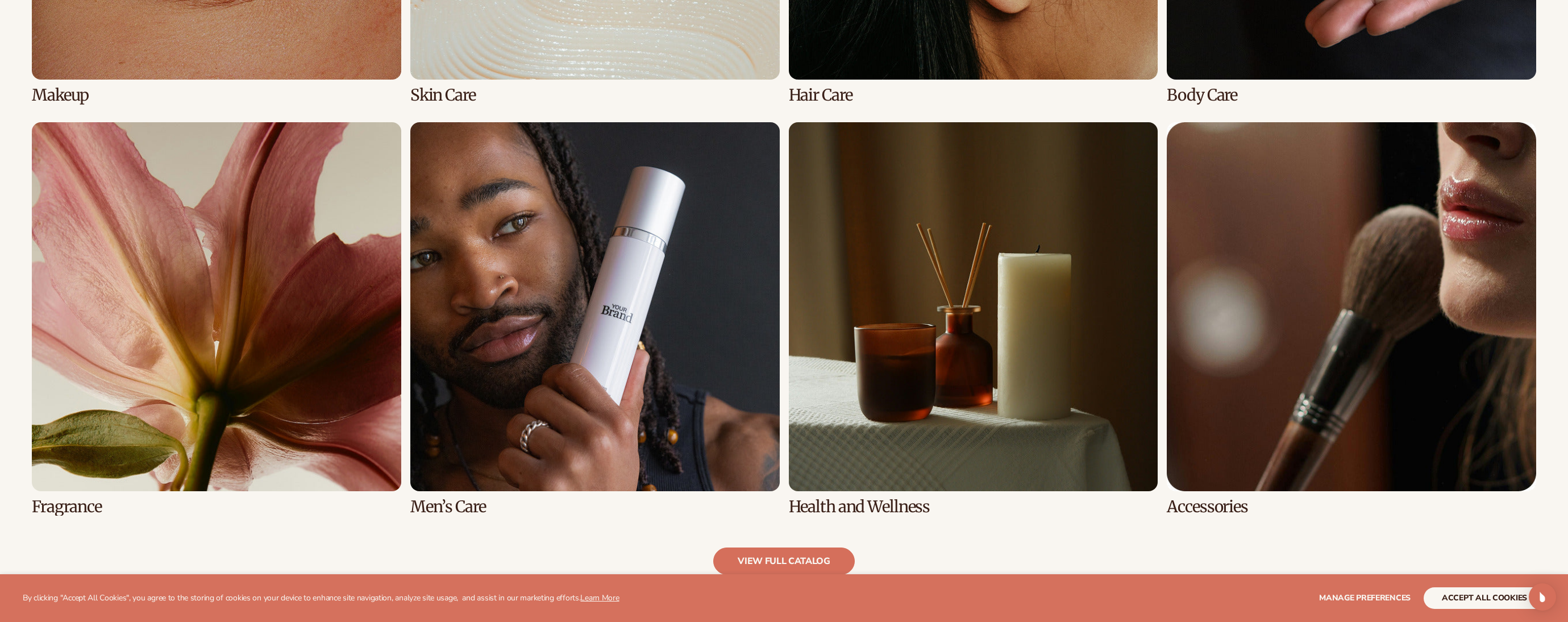
drag, startPoint x: 0, startPoint y: 0, endPoint x: 784, endPoint y: 30, distance: 784.6
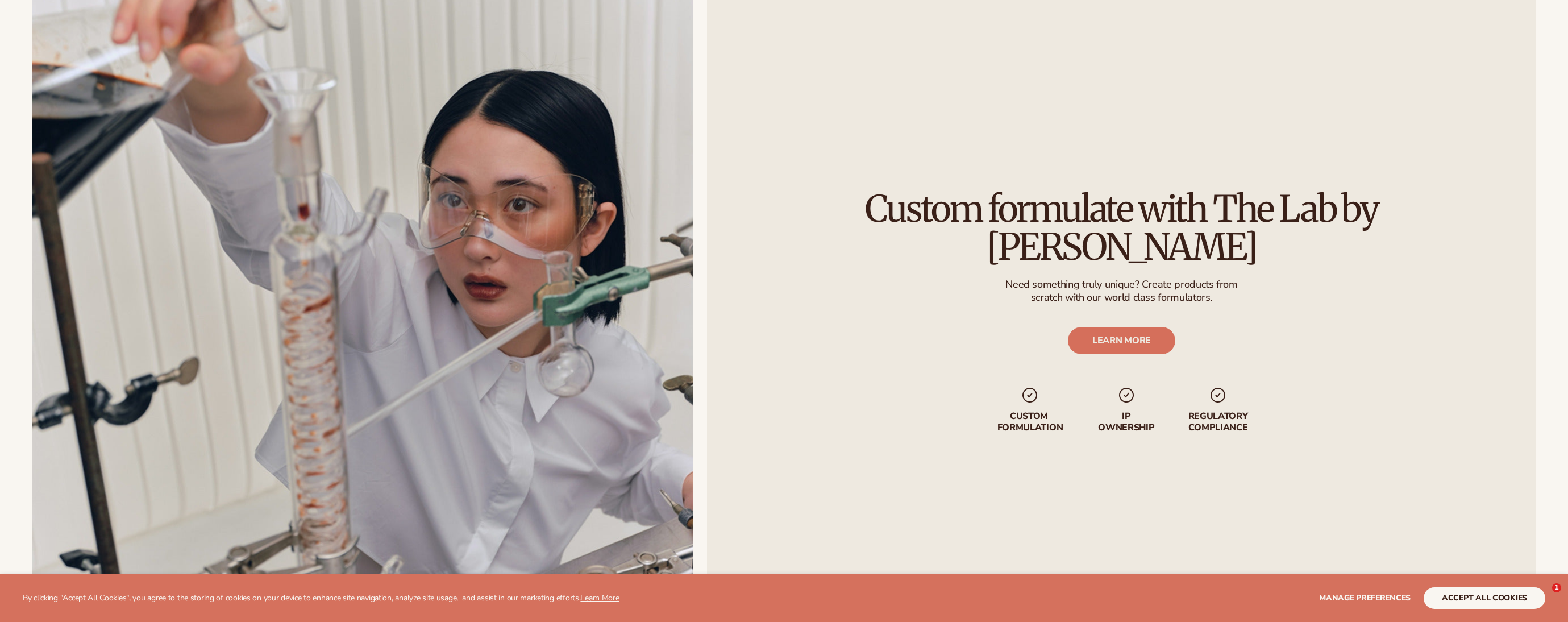
scroll to position [2086, 0]
